Goal: Obtain resource: Download file/media

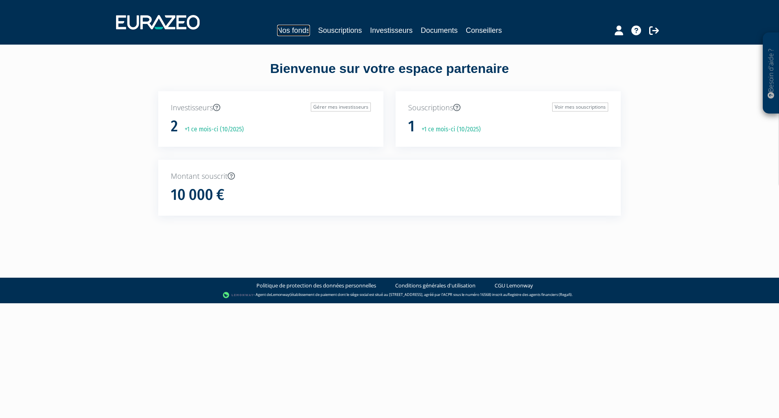
click at [290, 31] on link "Nos fonds" at bounding box center [293, 30] width 33 height 11
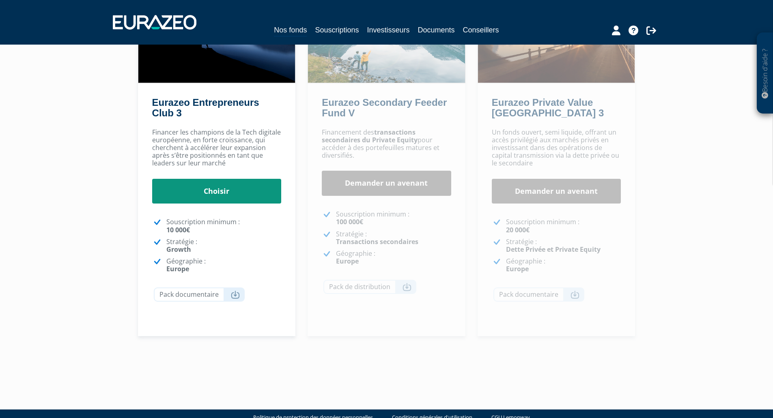
scroll to position [121, 0]
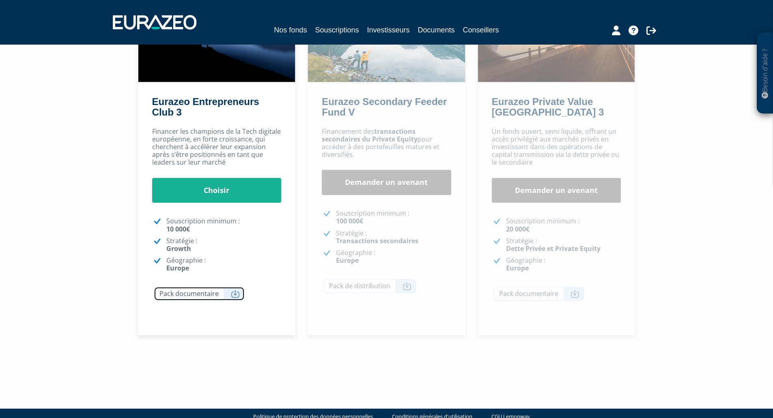
click at [233, 292] on icon at bounding box center [235, 294] width 9 height 8
drag, startPoint x: 191, startPoint y: 249, endPoint x: 162, endPoint y: 248, distance: 28.8
click at [162, 248] on li "Stratégie : Growth" at bounding box center [216, 244] width 129 height 15
copy strong "Growth"
click at [275, 275] on div "Financer les champions de la Tech digitale européenne, en forte croissance, qui…" at bounding box center [217, 230] width 158 height 212
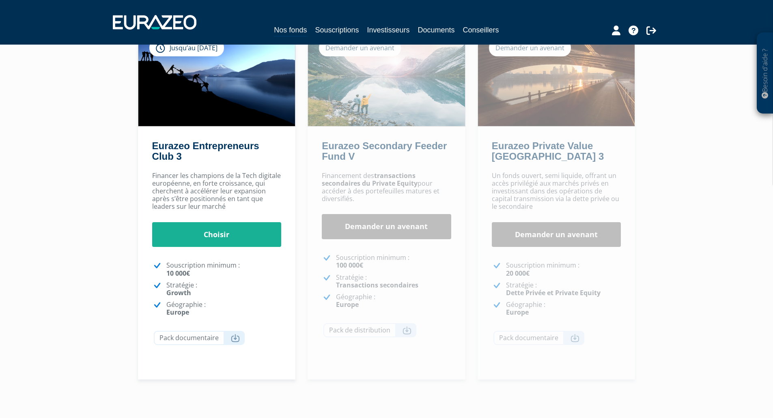
scroll to position [0, 0]
